Goal: Task Accomplishment & Management: Manage account settings

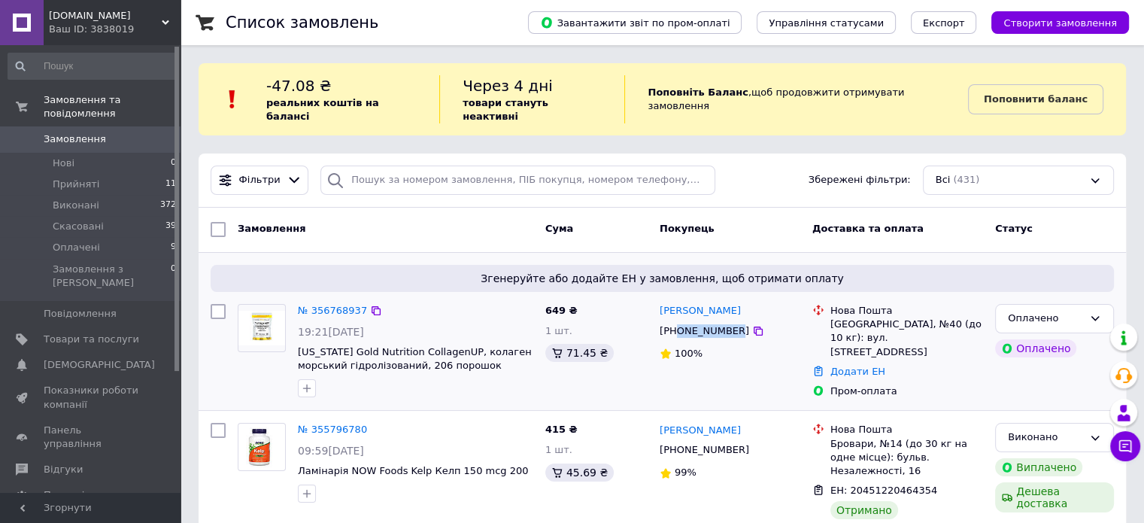
drag, startPoint x: 729, startPoint y: 317, endPoint x: 678, endPoint y: 318, distance: 50.4
click at [678, 321] on div "[PHONE_NUMBER]" at bounding box center [704, 331] width 96 height 20
copy div "0975051221"
drag, startPoint x: 747, startPoint y: 296, endPoint x: 656, endPoint y: 300, distance: 91.1
click at [656, 300] on div "[PERSON_NAME] [PHONE_NUMBER] 100%" at bounding box center [729, 351] width 153 height 107
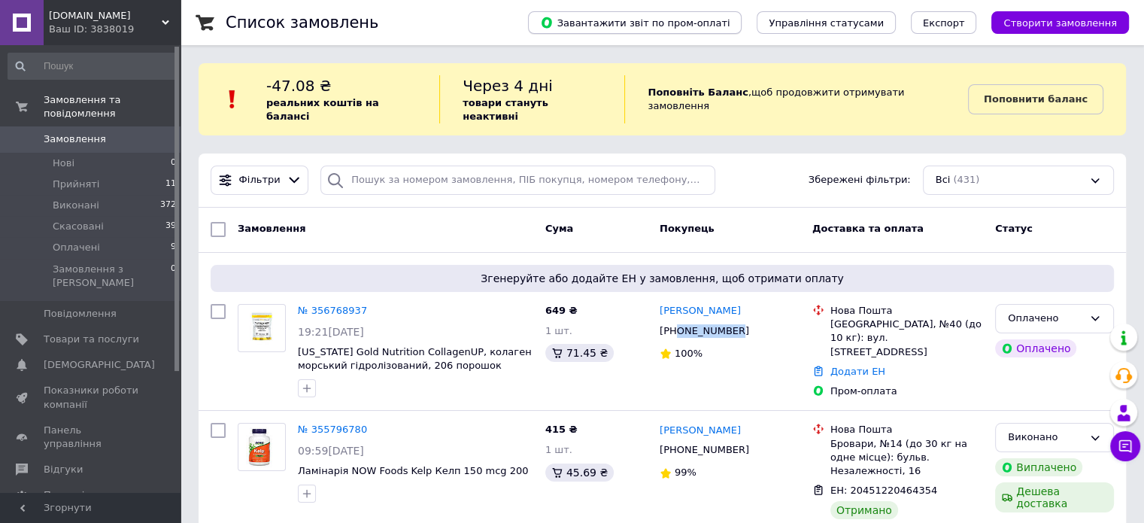
copy link "[PERSON_NAME]"
click at [856, 365] on link "Додати ЕН" at bounding box center [857, 370] width 55 height 11
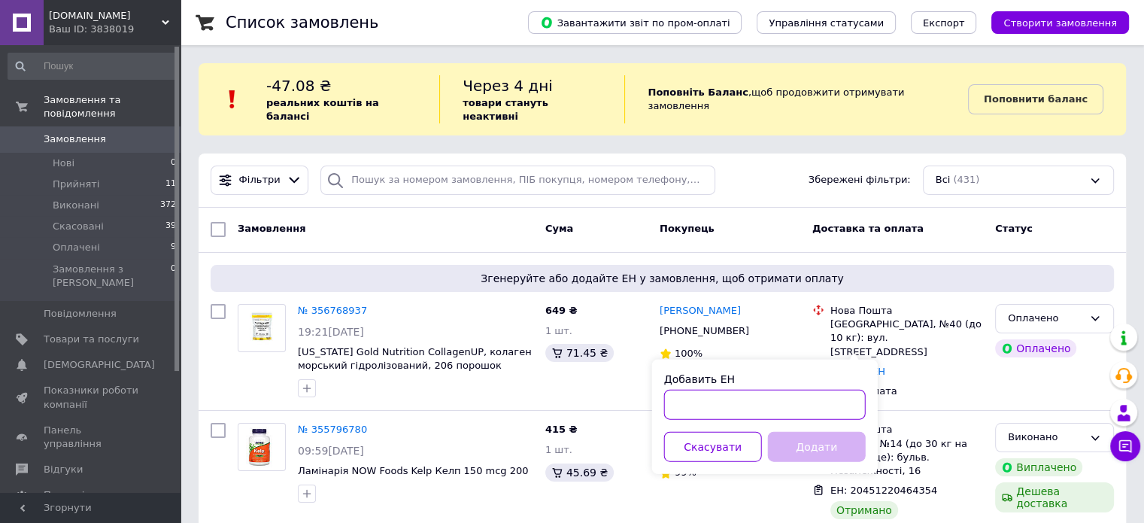
click at [803, 409] on input "Добавить ЕН" at bounding box center [765, 405] width 202 height 30
paste input "20451225249273"
type input "20451225249273"
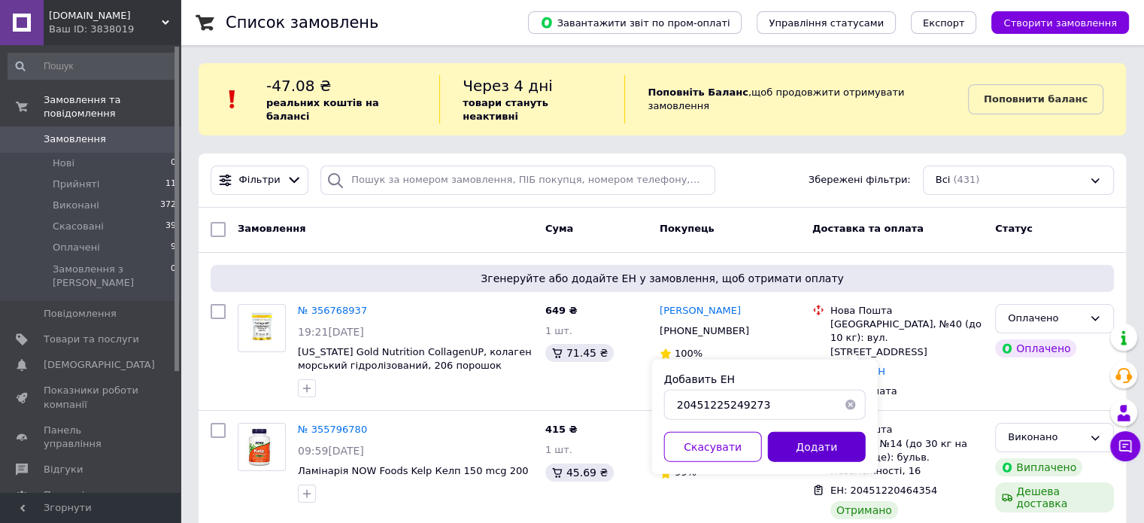
click at [810, 450] on button "Додати" at bounding box center [817, 447] width 98 height 30
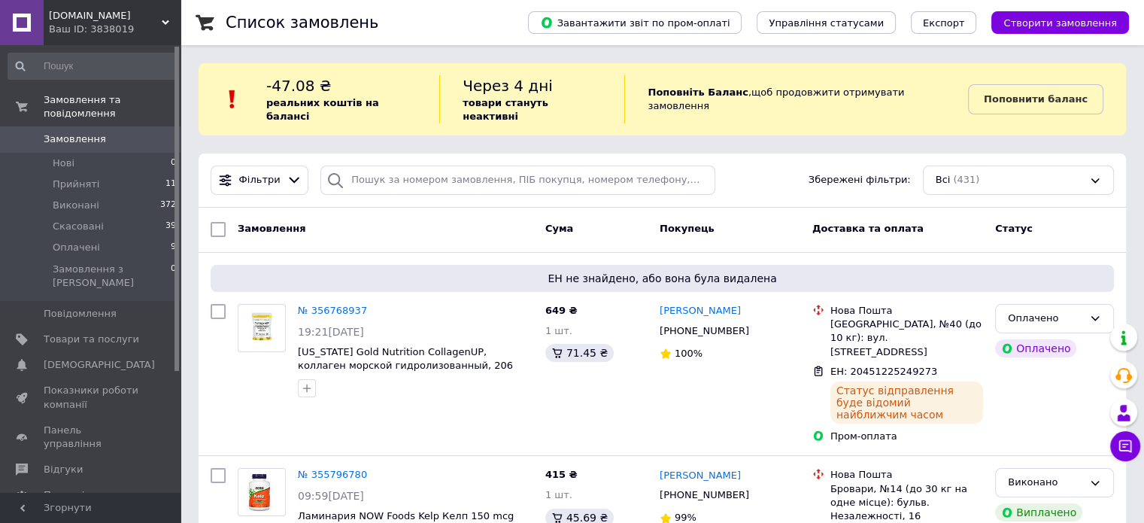
click at [68, 132] on span "Замовлення" at bounding box center [75, 139] width 62 height 14
